Goal: Task Accomplishment & Management: Manage account settings

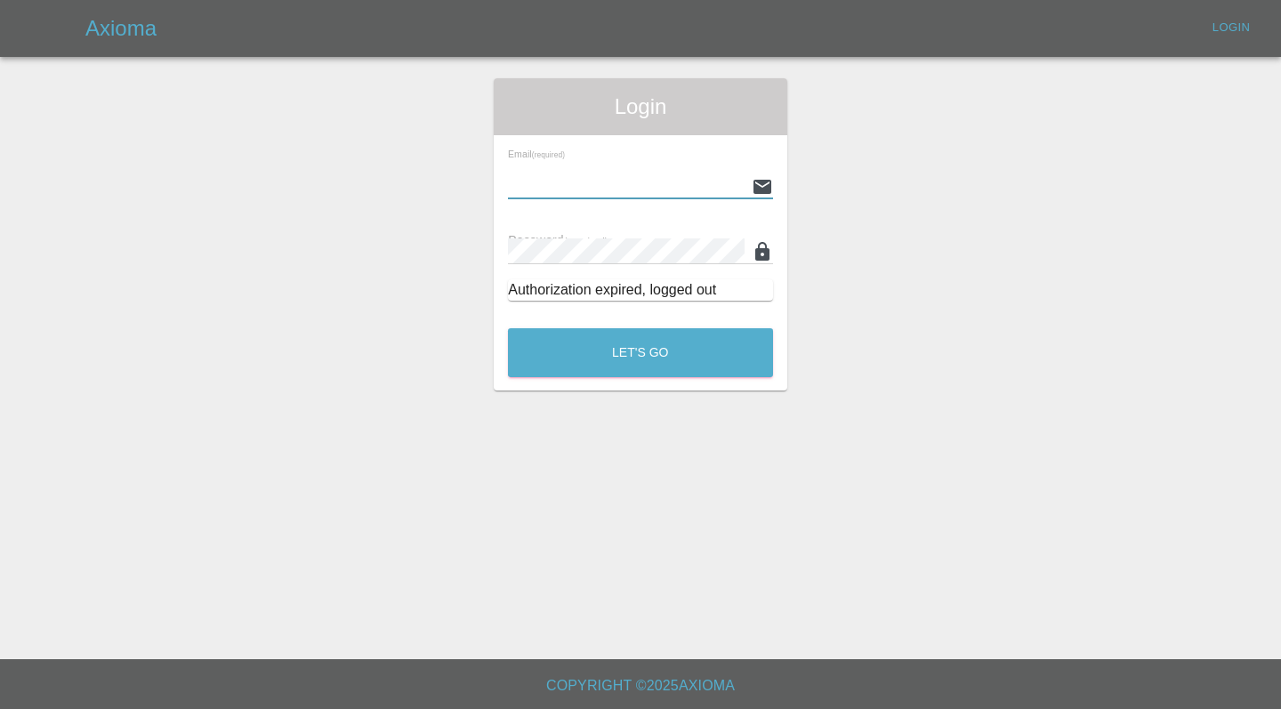
type input "[EMAIL_ADDRESS][DOMAIN_NAME]"
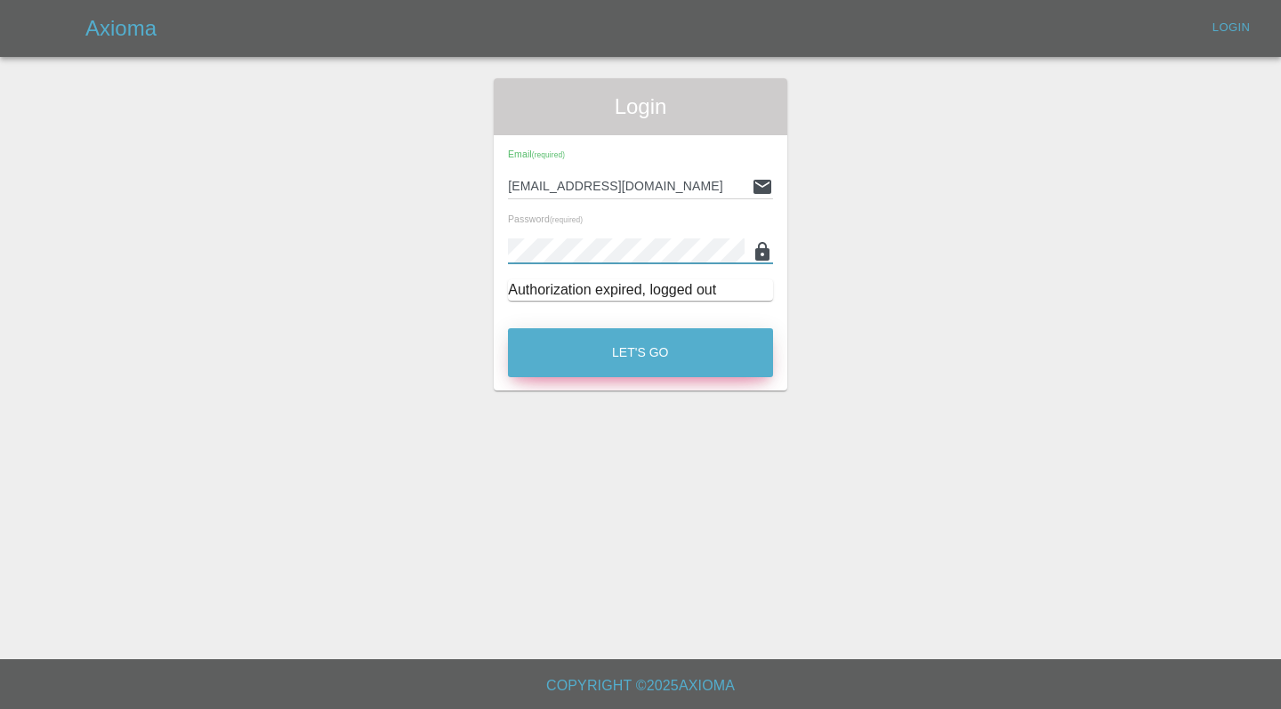
click at [656, 352] on button "Let's Go" at bounding box center [640, 352] width 265 height 49
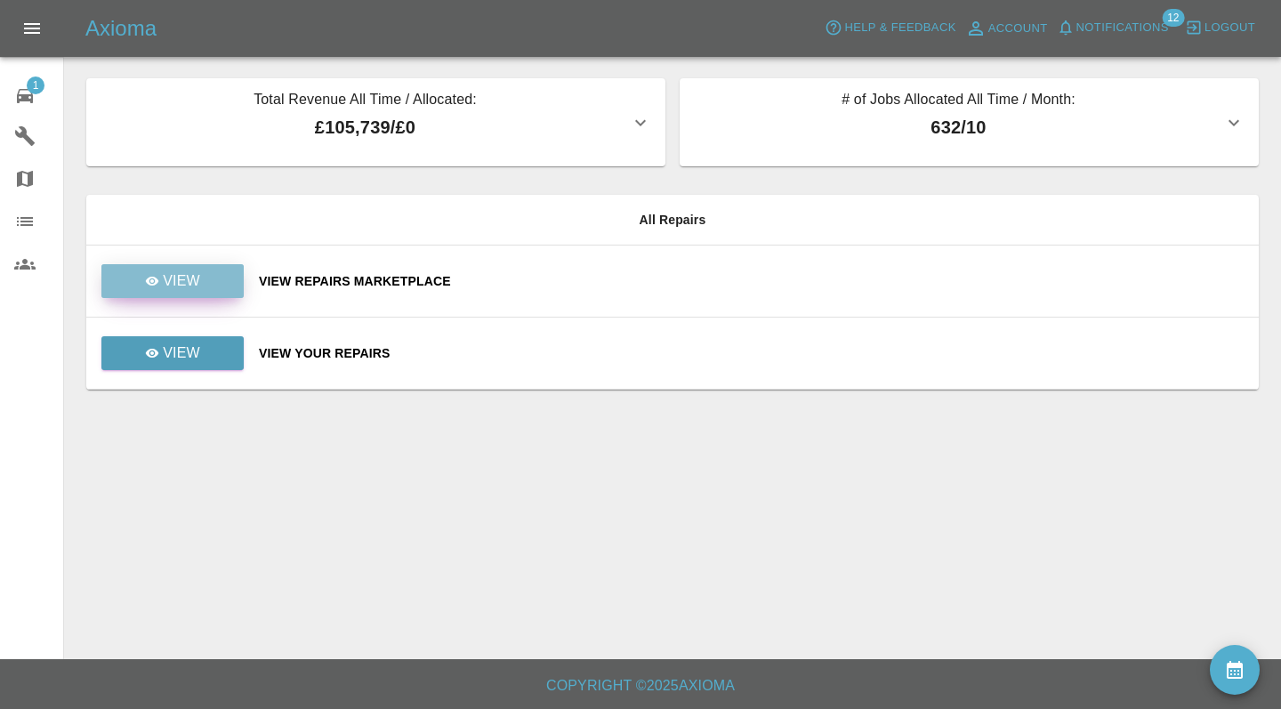
click at [200, 277] on link "View" at bounding box center [172, 281] width 142 height 34
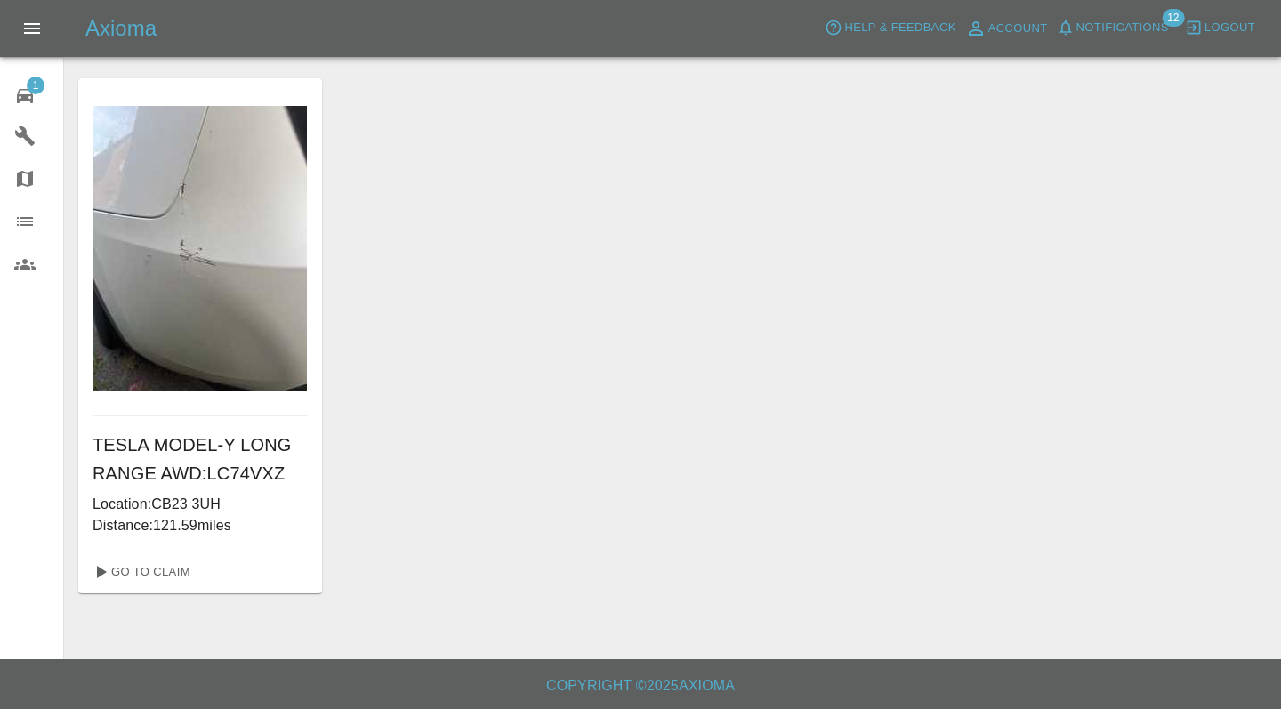
click at [32, 88] on span "1" at bounding box center [36, 86] width 18 height 18
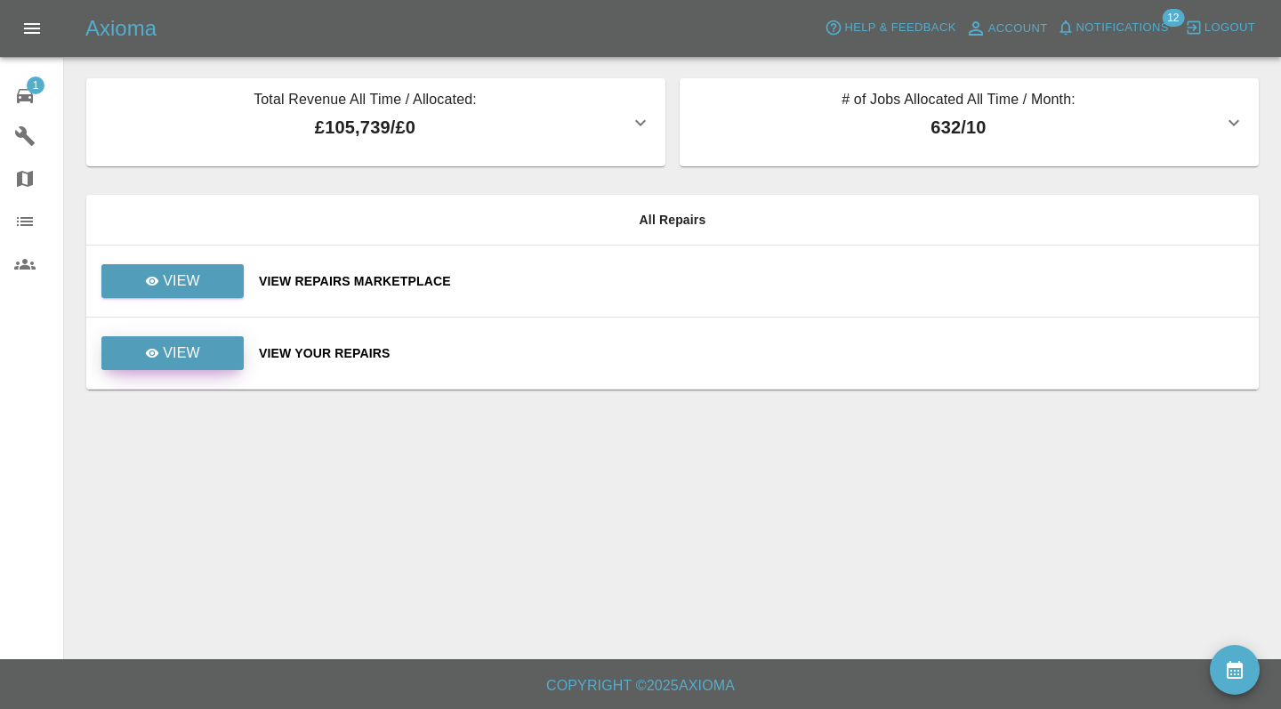
click at [189, 356] on p "View" at bounding box center [181, 352] width 37 height 21
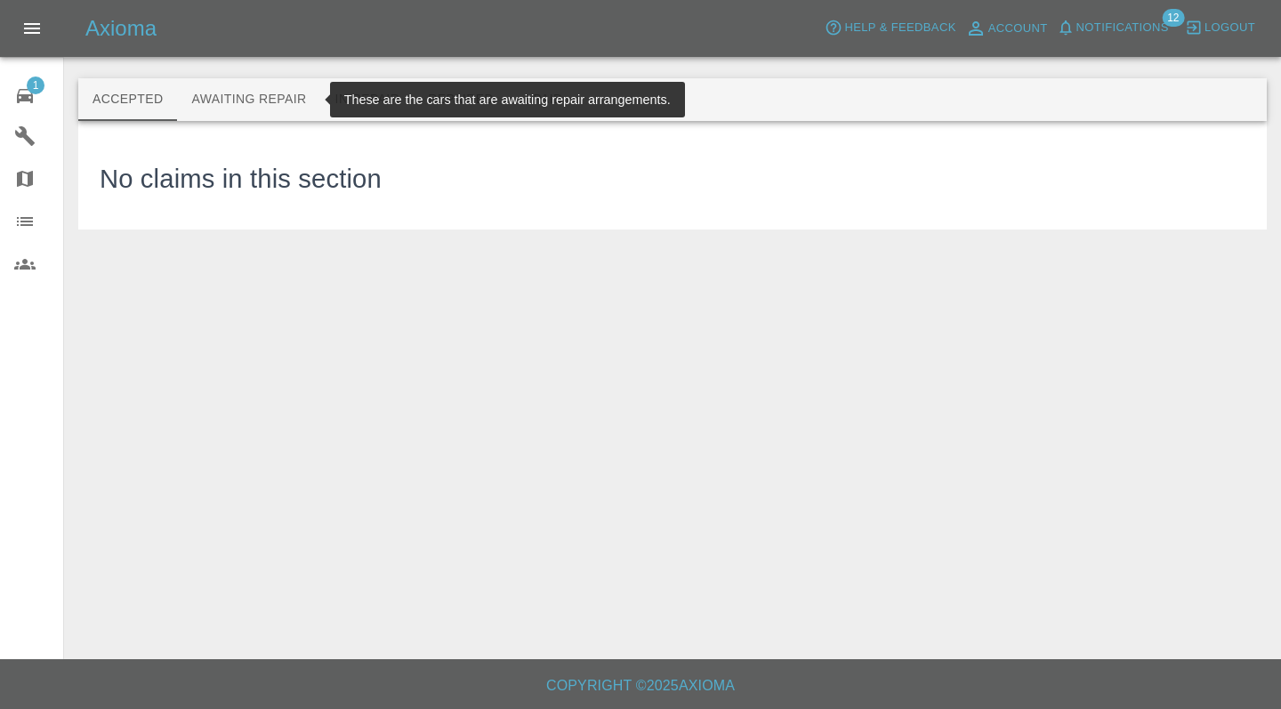
click at [255, 113] on button "Awaiting Repair" at bounding box center [248, 99] width 143 height 43
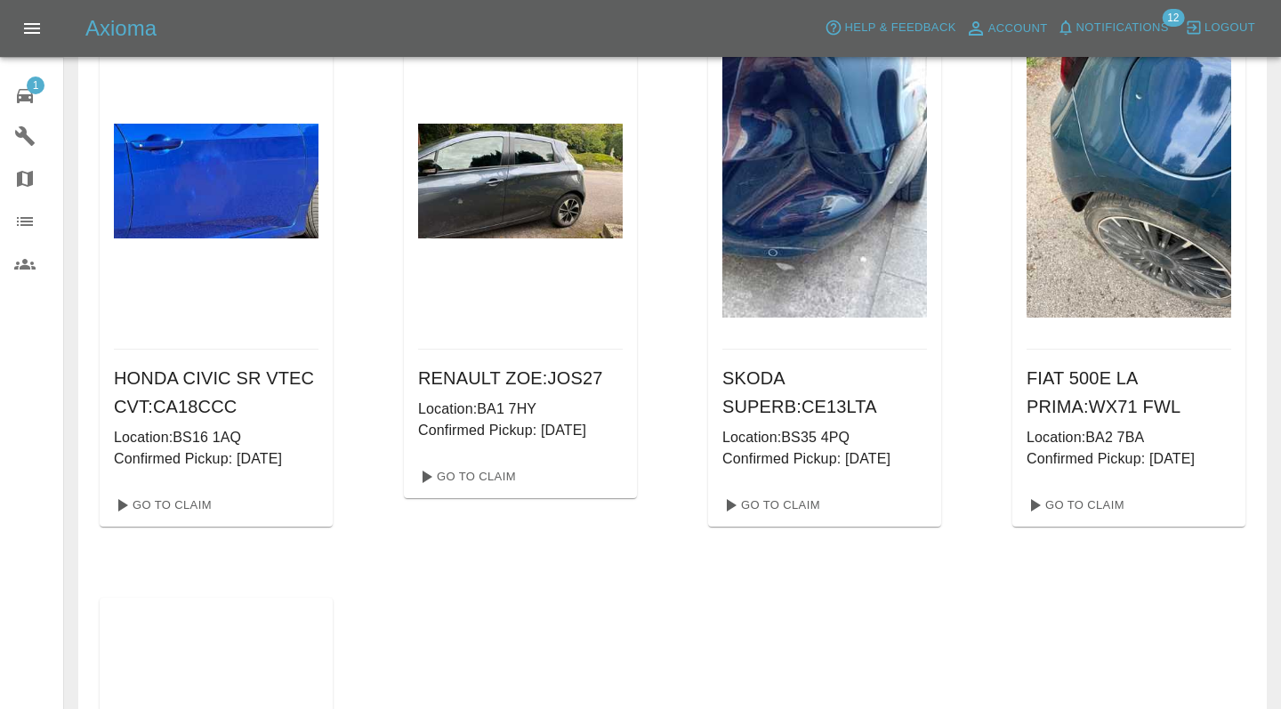
scroll to position [130, 0]
